Goal: Navigation & Orientation: Find specific page/section

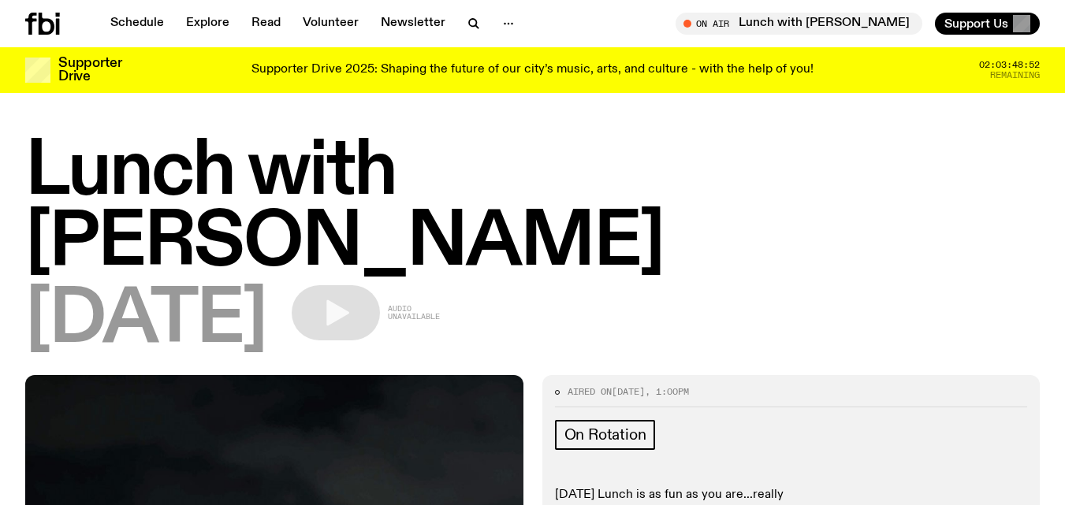
scroll to position [1621, 0]
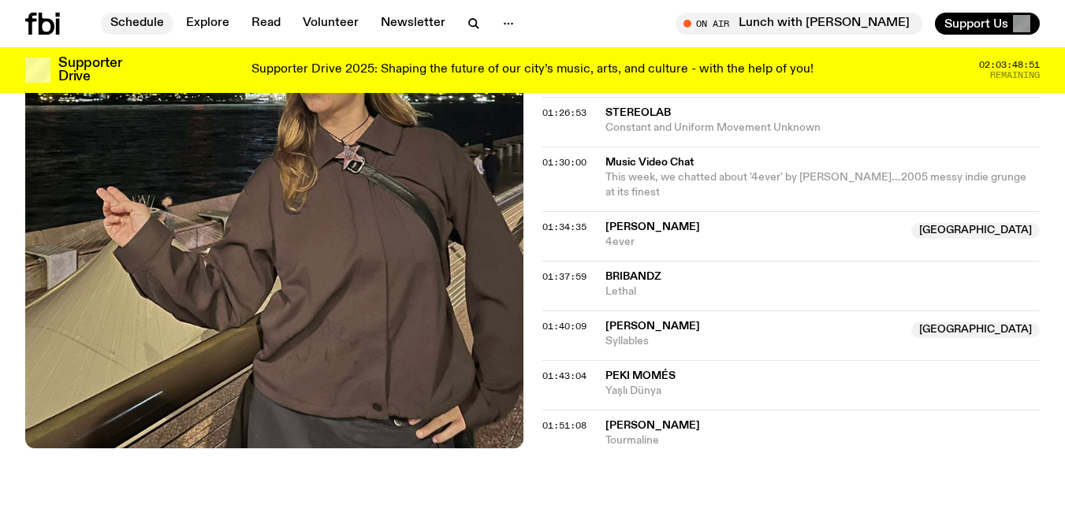
click at [145, 23] on link "Schedule" at bounding box center [137, 24] width 73 height 22
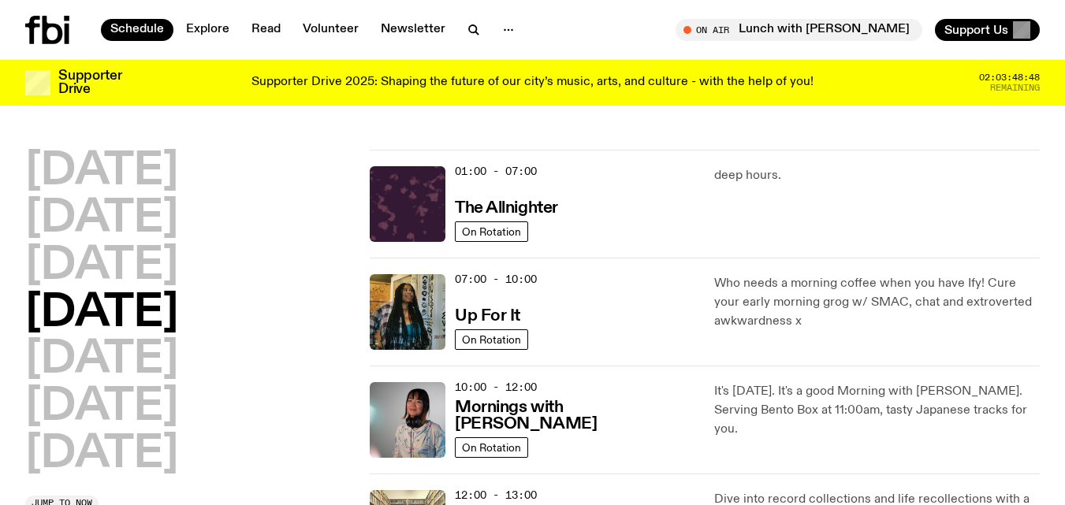
click at [123, 305] on h2 "Thursday" at bounding box center [101, 314] width 153 height 44
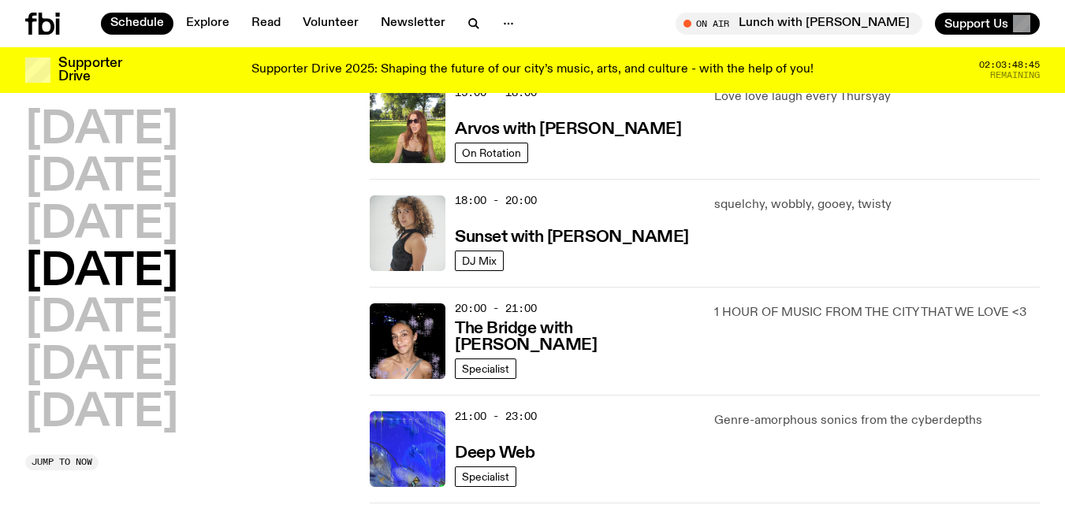
scroll to position [625, 0]
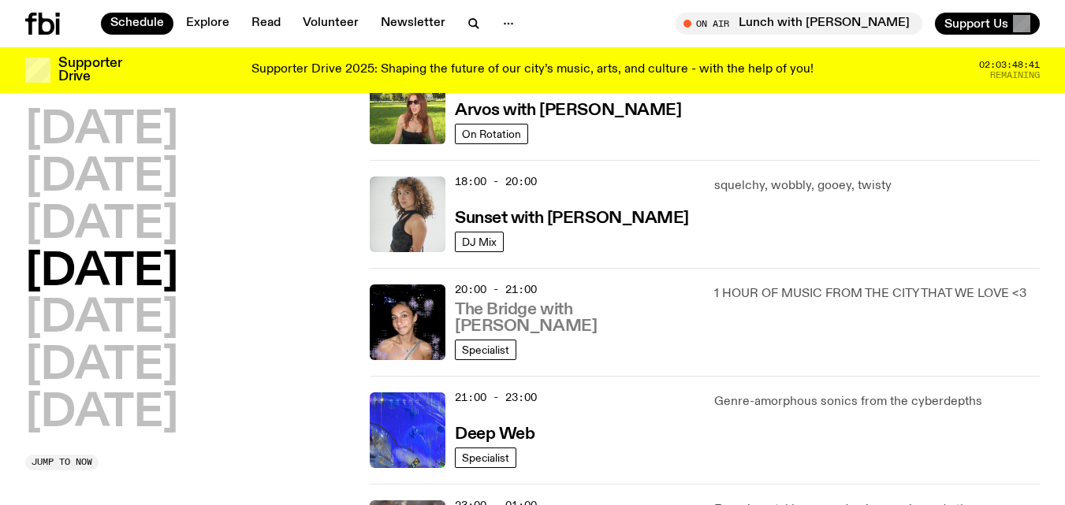
click at [536, 331] on h3 "The Bridge with [PERSON_NAME]" at bounding box center [575, 318] width 240 height 33
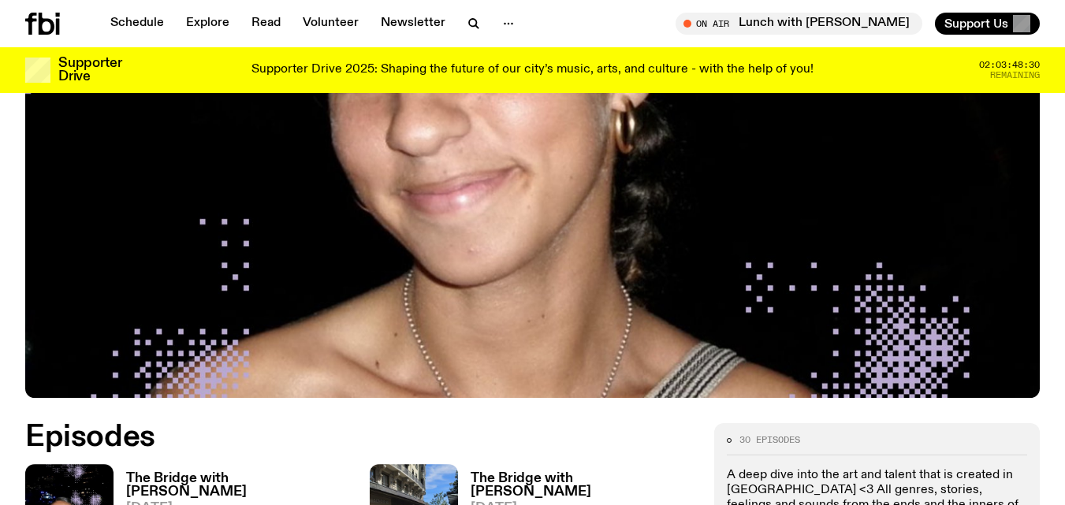
scroll to position [625, 0]
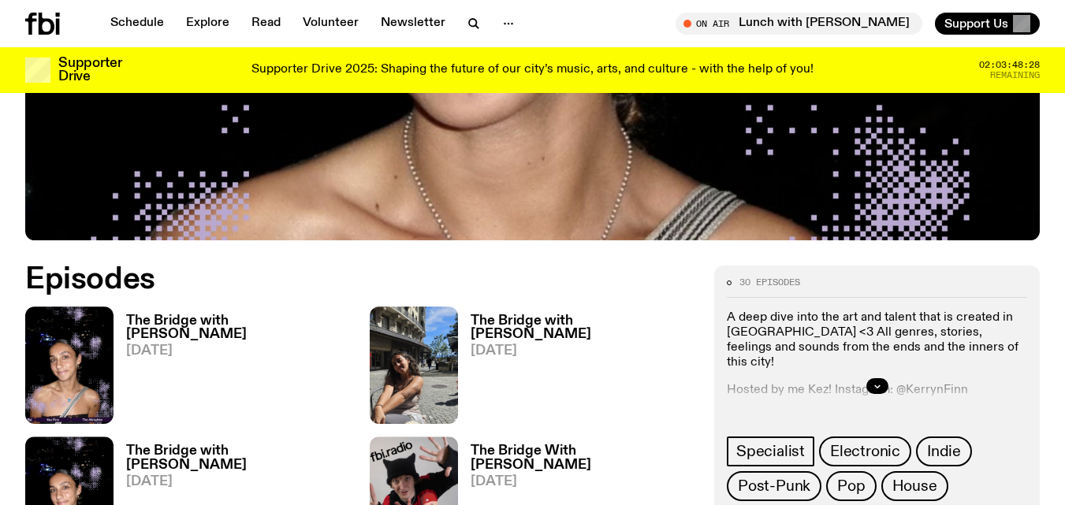
click at [169, 315] on h3 "The Bridge with [PERSON_NAME]" at bounding box center [238, 328] width 225 height 27
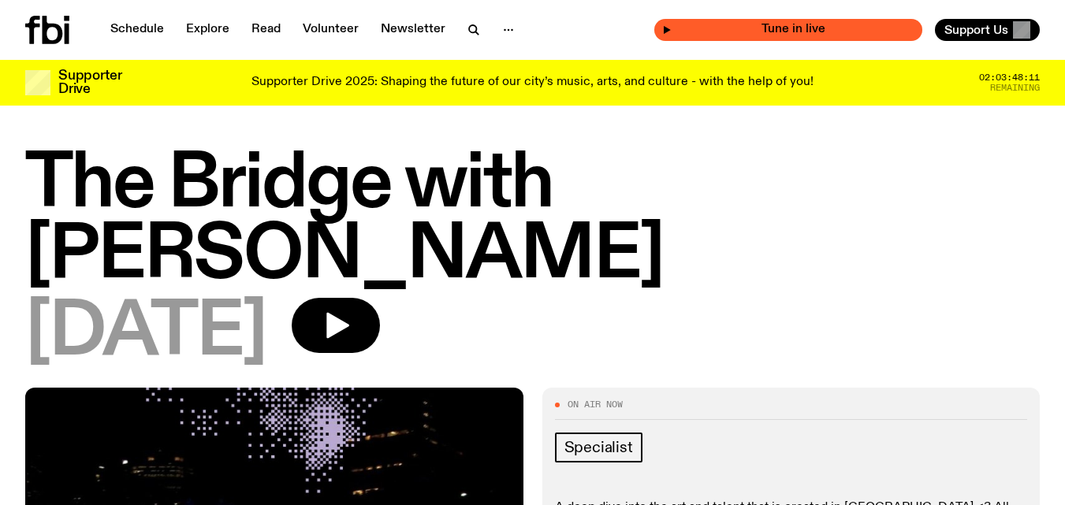
click at [671, 32] on icon "button" at bounding box center [667, 30] width 7 height 8
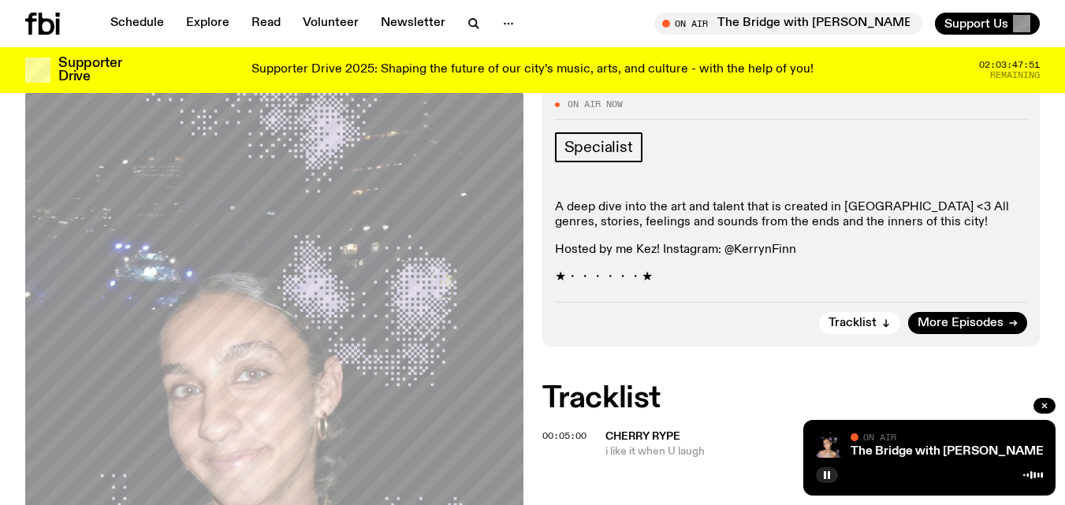
scroll to position [313, 0]
